Goal: Task Accomplishment & Management: Complete application form

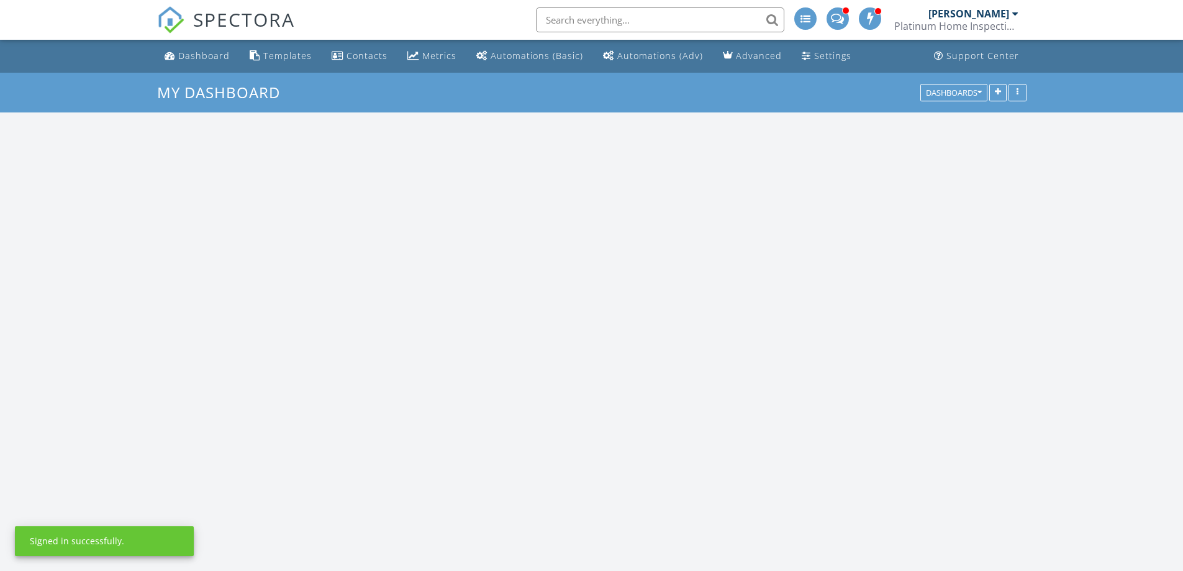
scroll to position [1149, 1202]
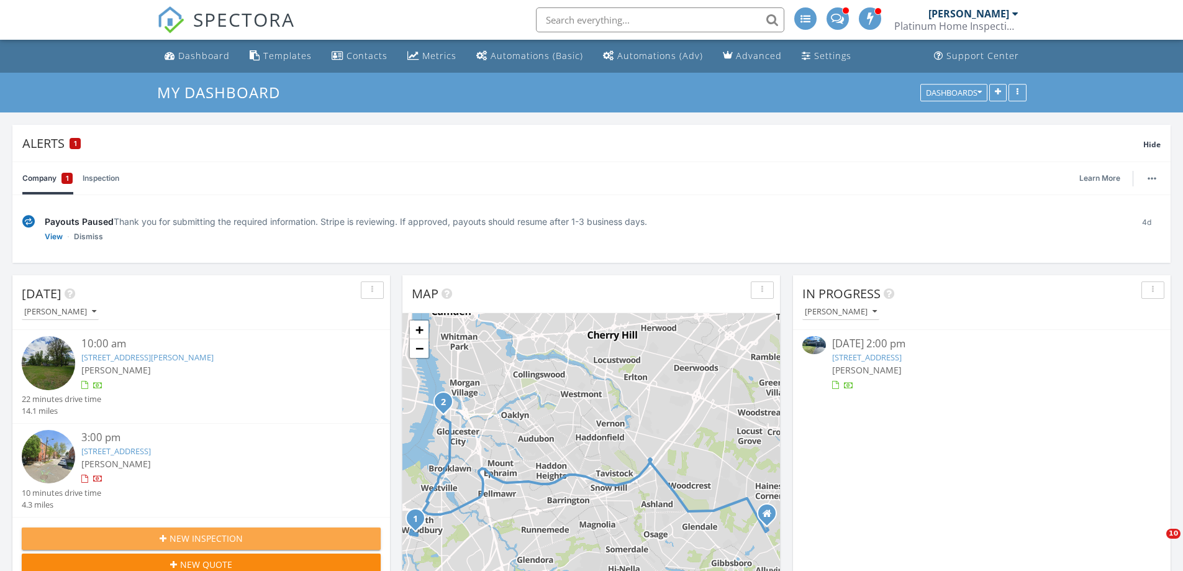
click at [212, 536] on span "New Inspection" at bounding box center [206, 537] width 73 height 13
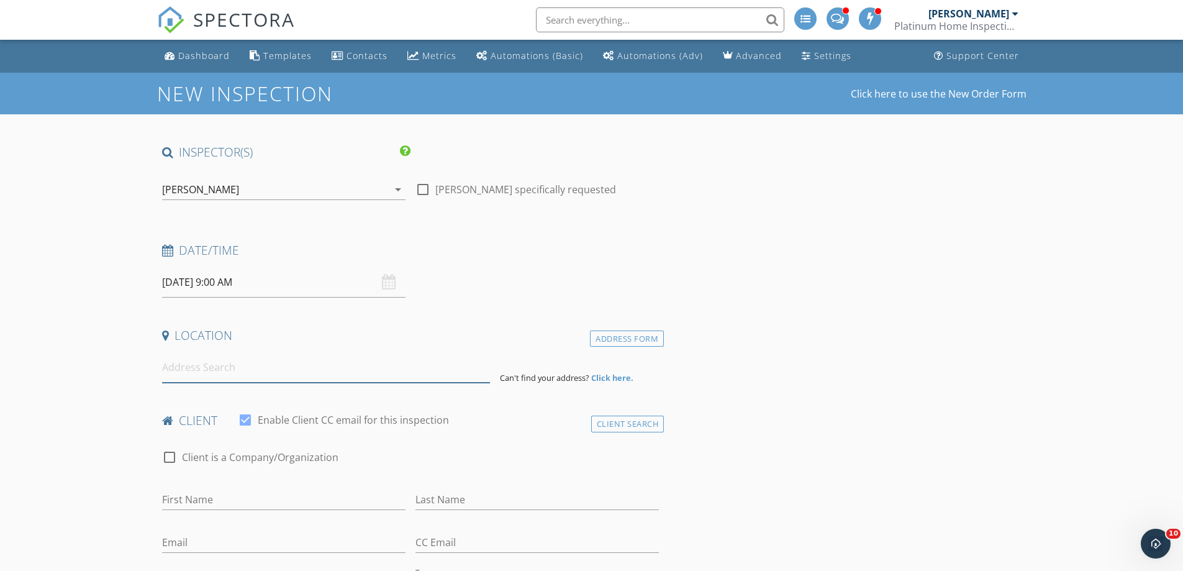
click at [212, 373] on input at bounding box center [326, 367] width 328 height 30
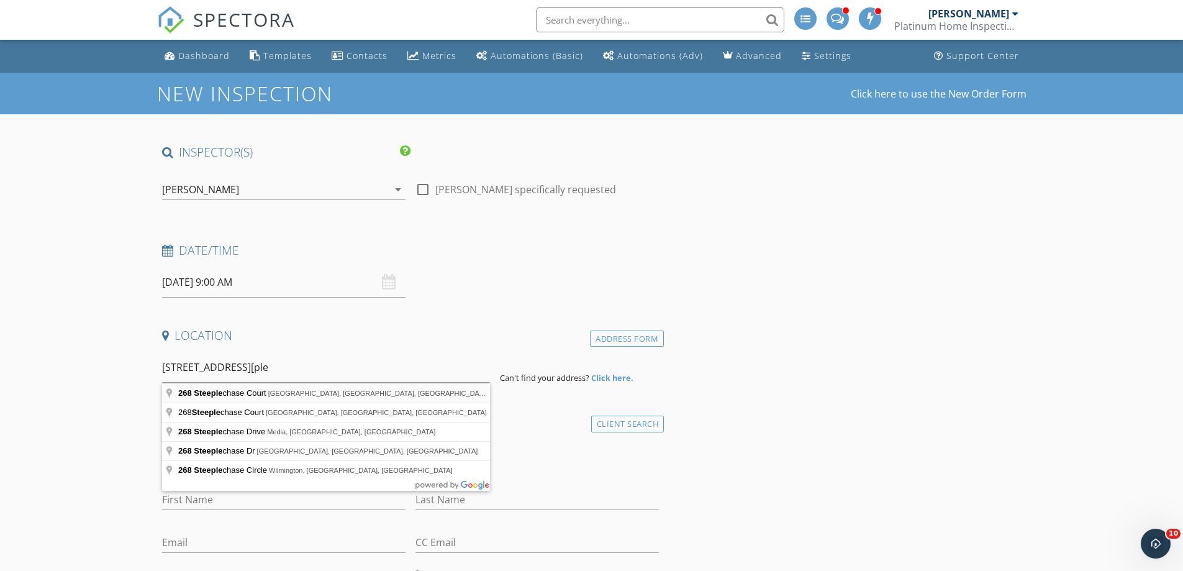
type input "268 Steeplechase Court, Deptford, NJ, USA"
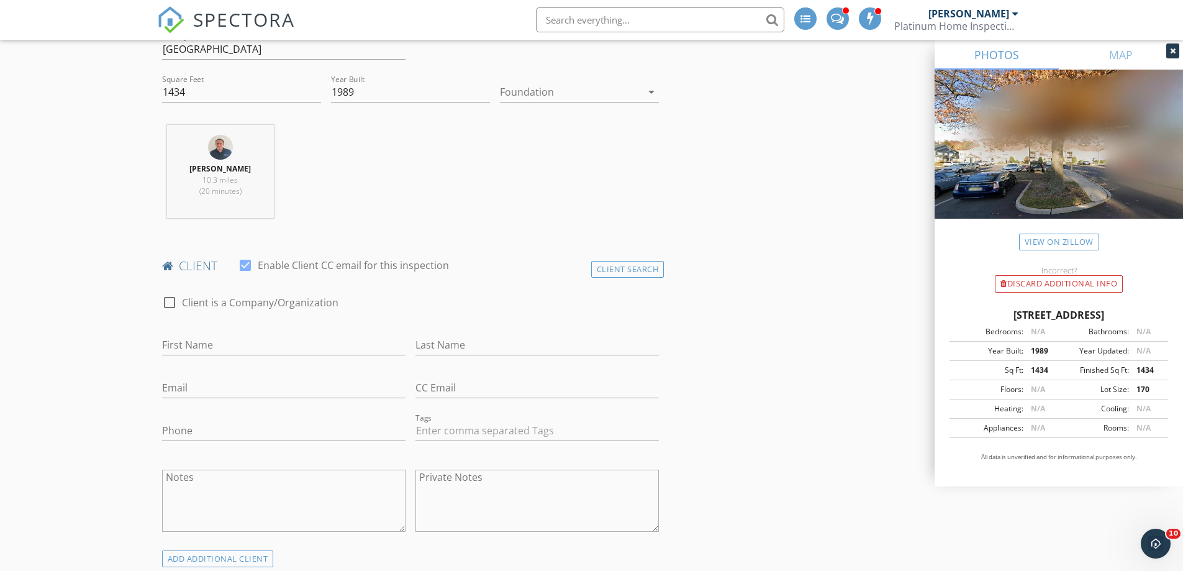
scroll to position [435, 0]
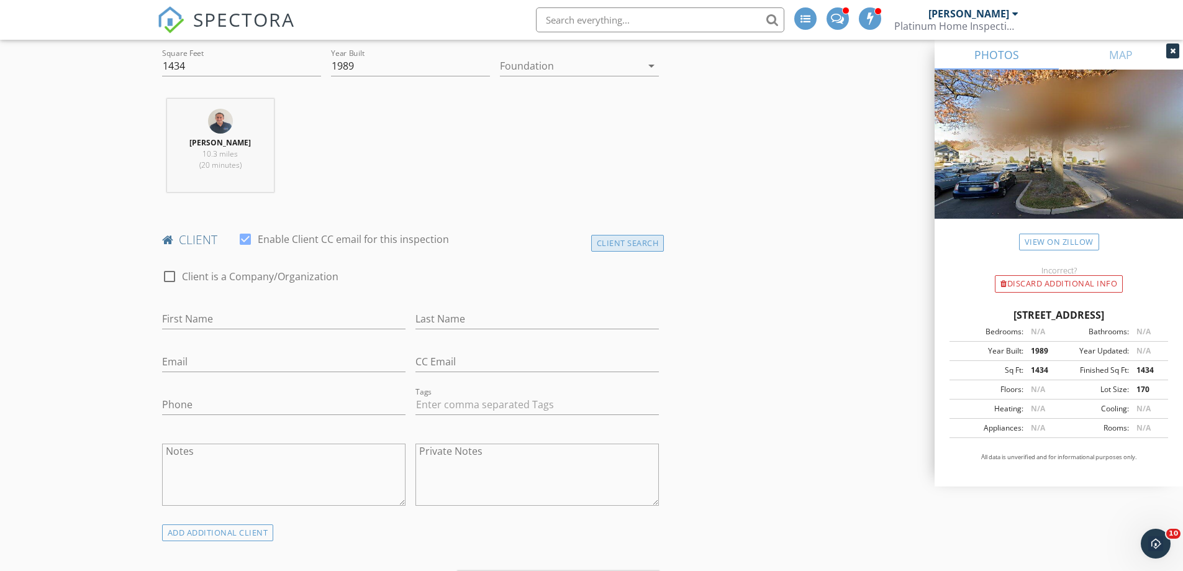
click at [637, 246] on div "Client Search" at bounding box center [627, 243] width 73 height 17
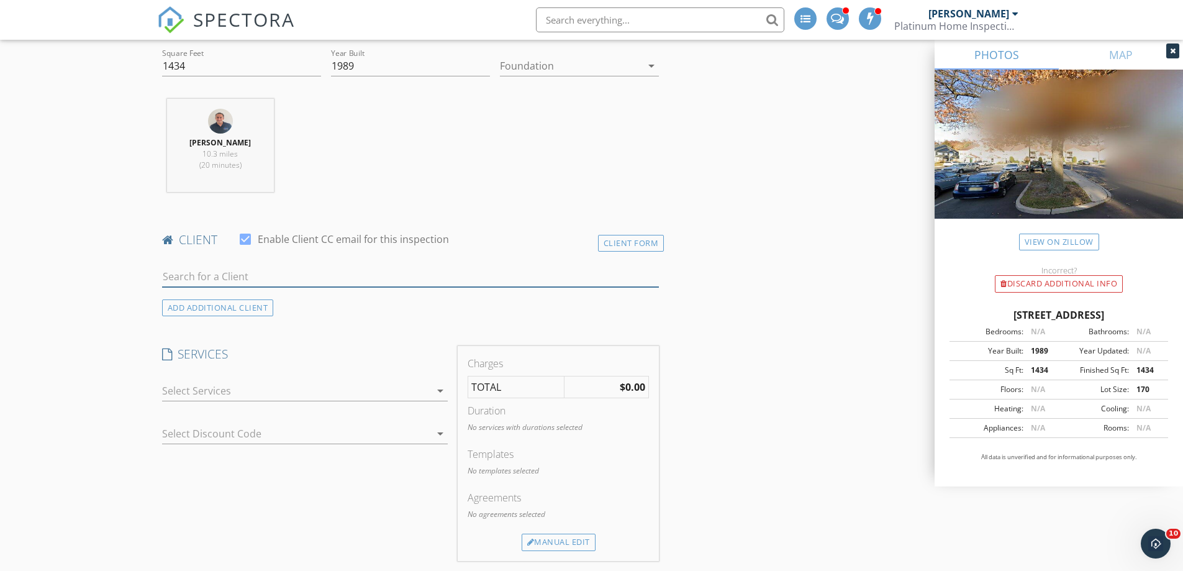
drag, startPoint x: 261, startPoint y: 276, endPoint x: 265, endPoint y: 266, distance: 10.0
click at [263, 270] on input "text" at bounding box center [410, 276] width 497 height 20
type input "vasil"
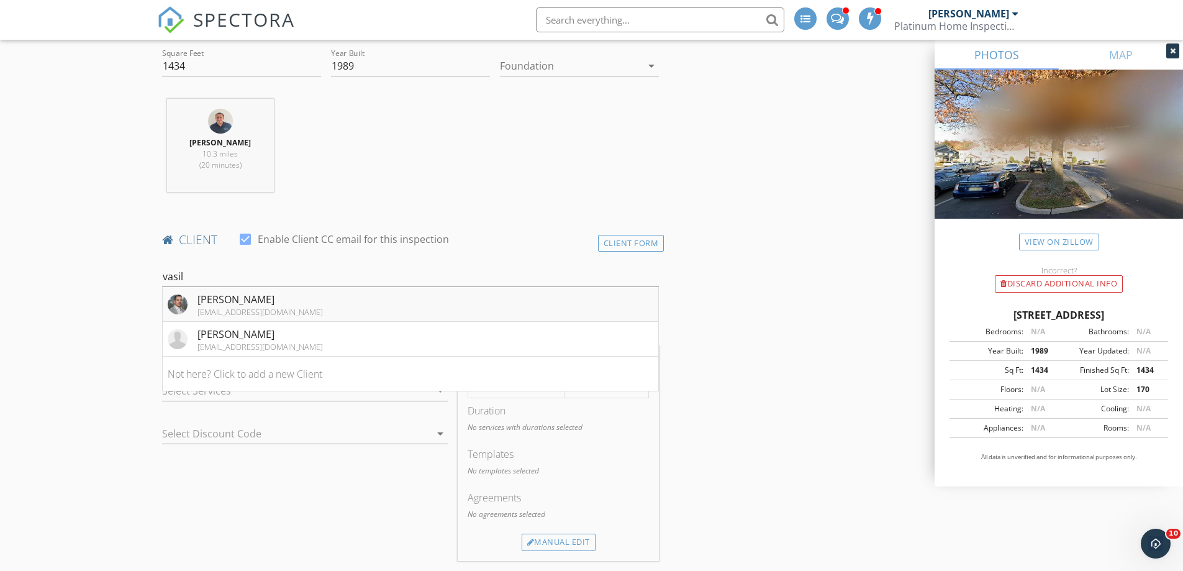
click at [318, 301] on li "Vasilios Sinagridis sinagridis16@gmail.com" at bounding box center [411, 304] width 496 height 35
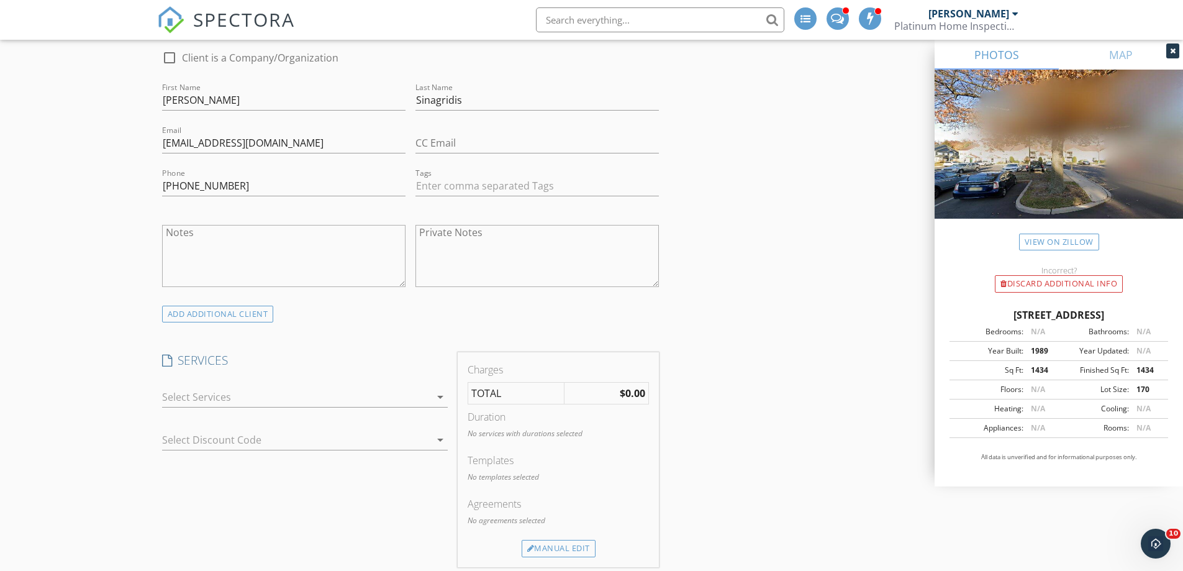
scroll to position [745, 0]
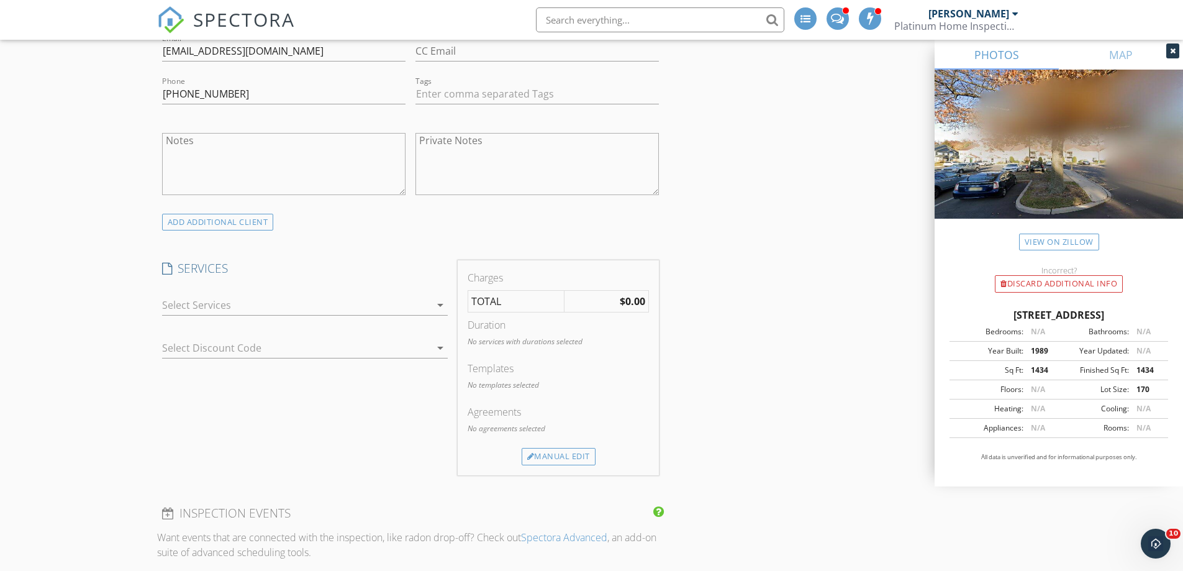
click at [391, 308] on div at bounding box center [296, 305] width 268 height 20
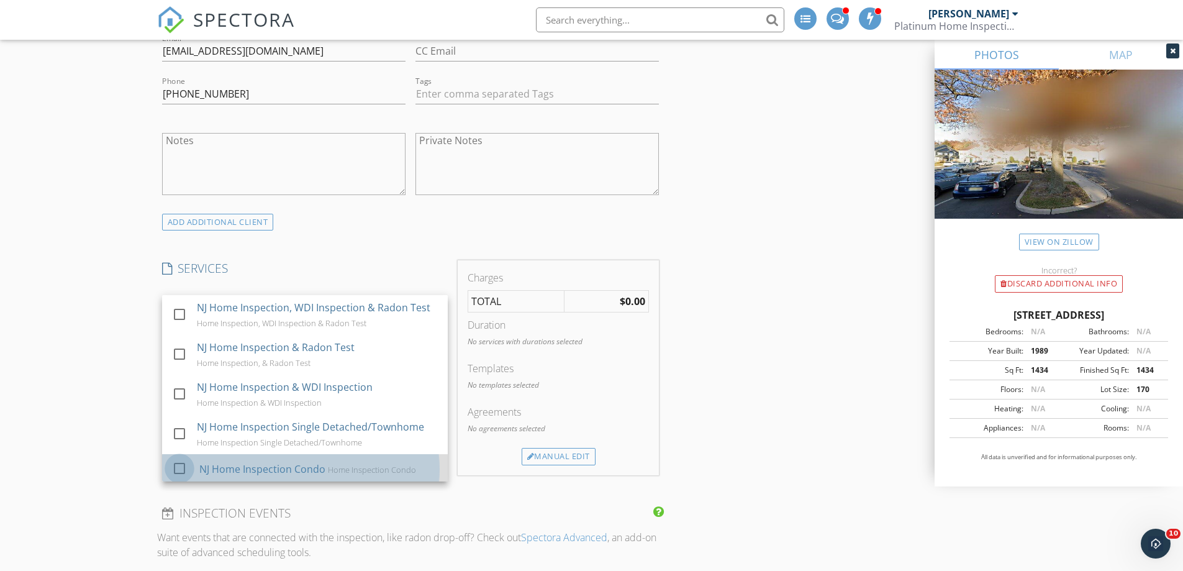
click at [175, 468] on div at bounding box center [179, 468] width 21 height 21
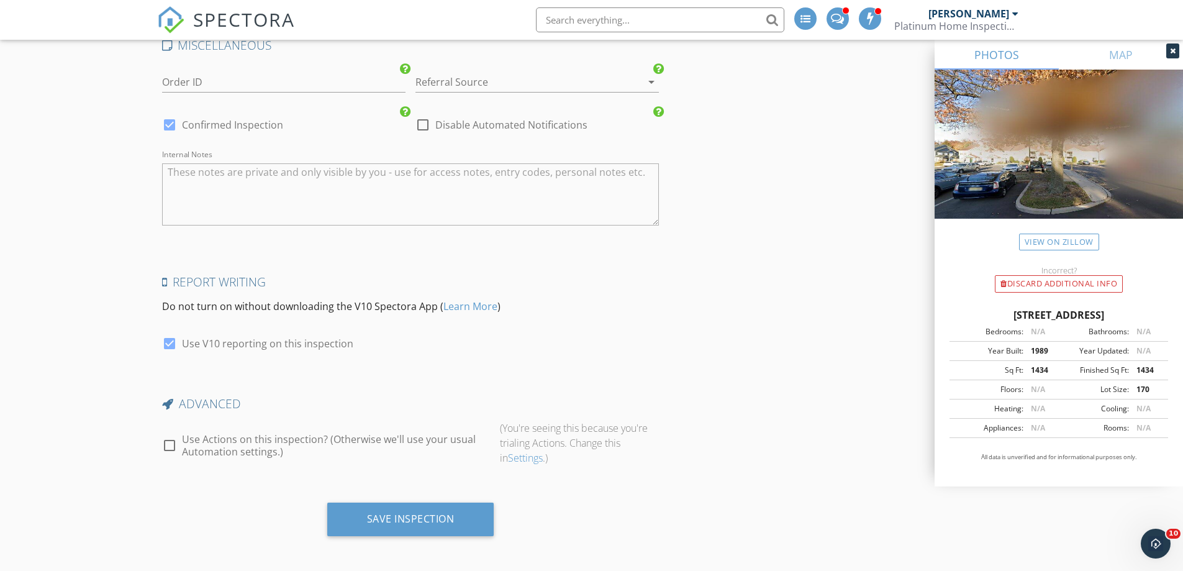
scroll to position [1819, 0]
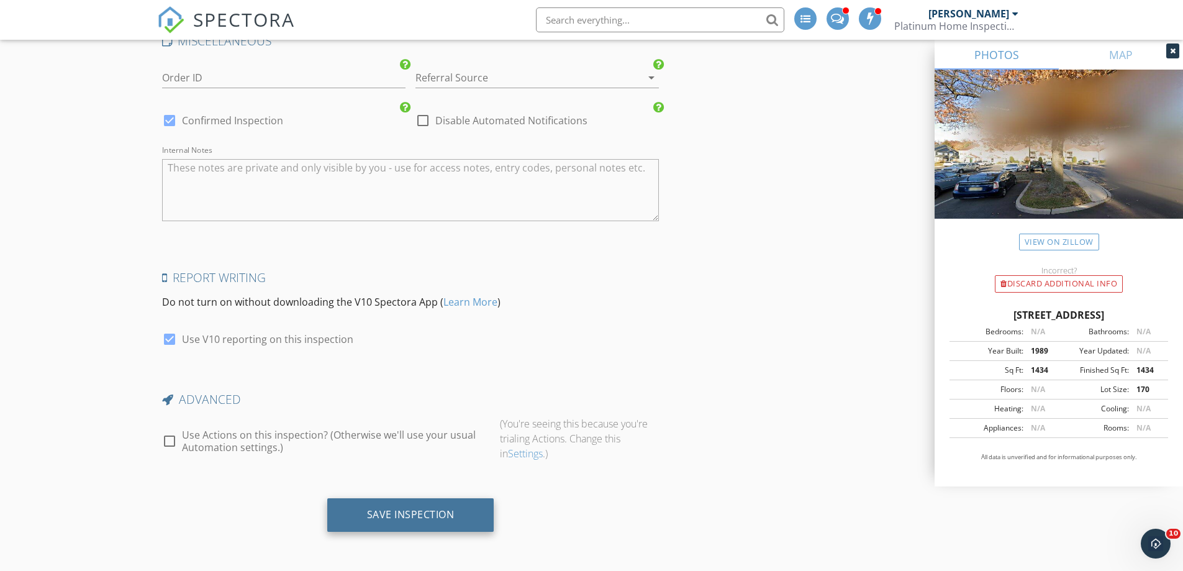
click at [378, 518] on div "Save Inspection" at bounding box center [411, 514] width 88 height 12
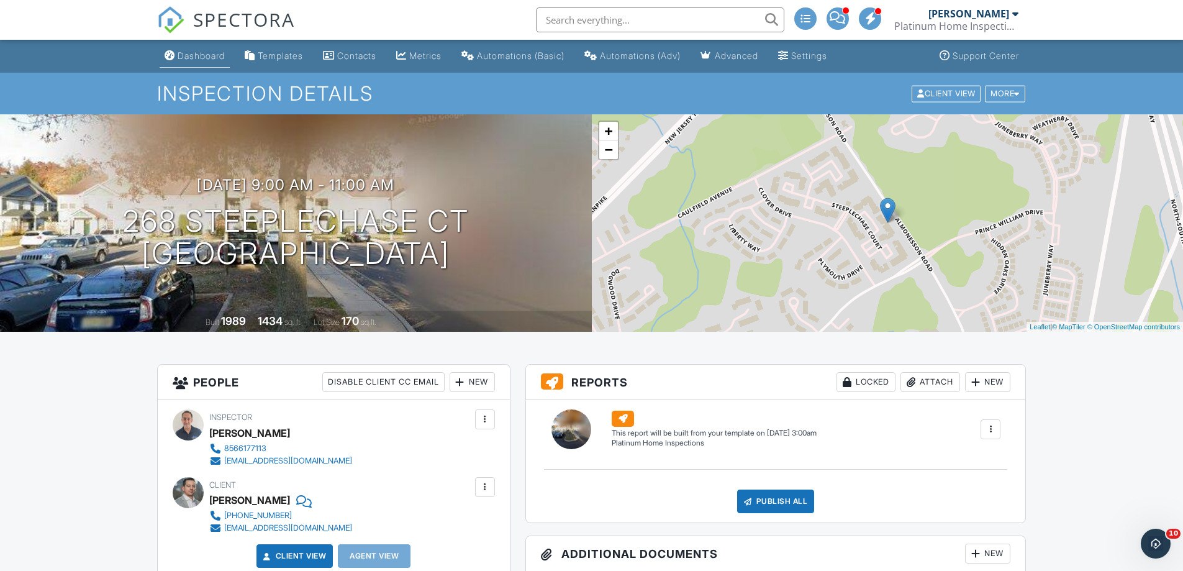
click at [216, 58] on div "Dashboard" at bounding box center [201, 55] width 47 height 11
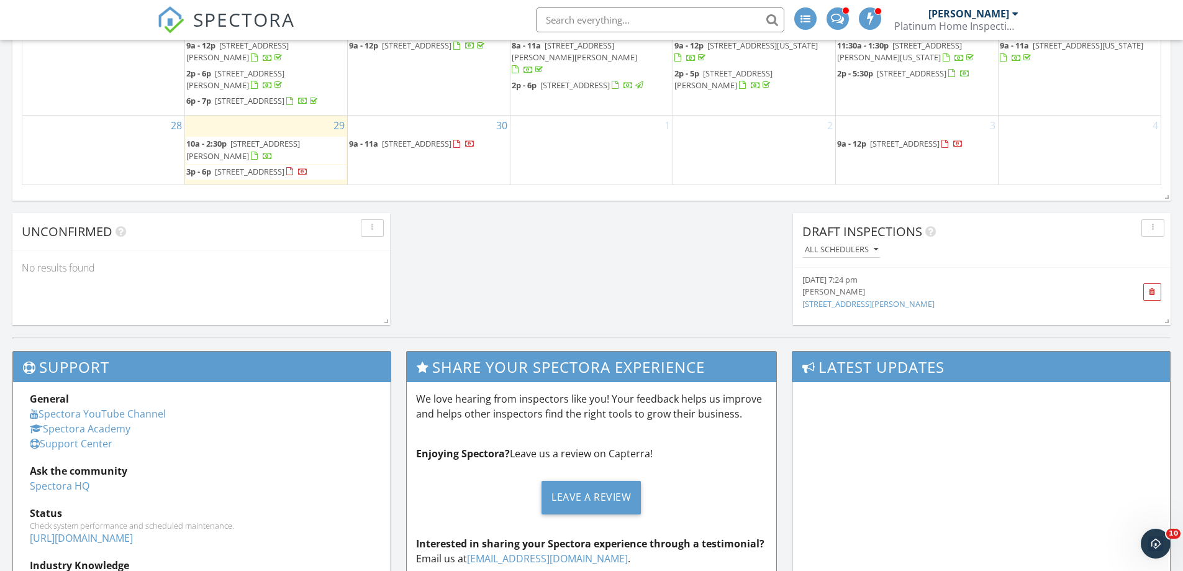
scroll to position [962, 0]
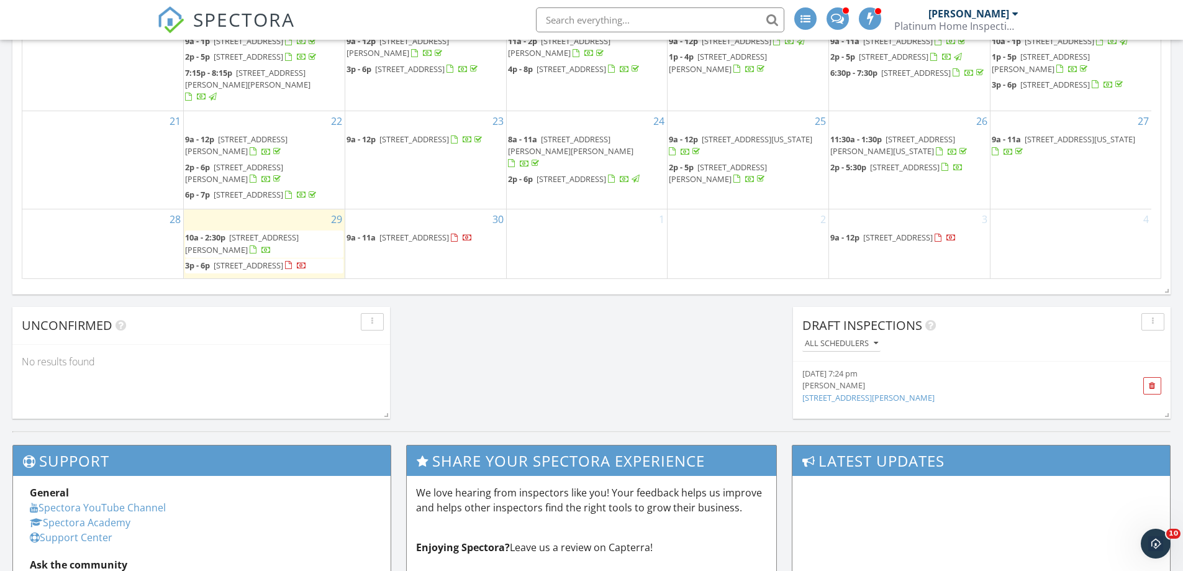
click at [883, 238] on span "142 Spring St, Woodbury 08096" at bounding box center [898, 237] width 70 height 11
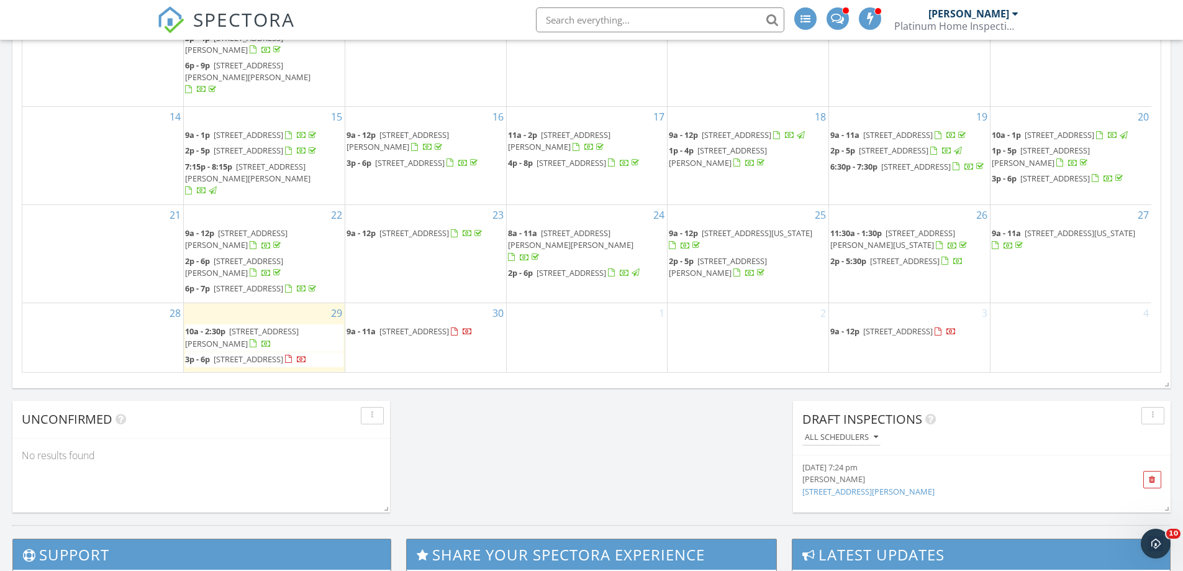
scroll to position [10, 0]
